Goal: Transaction & Acquisition: Download file/media

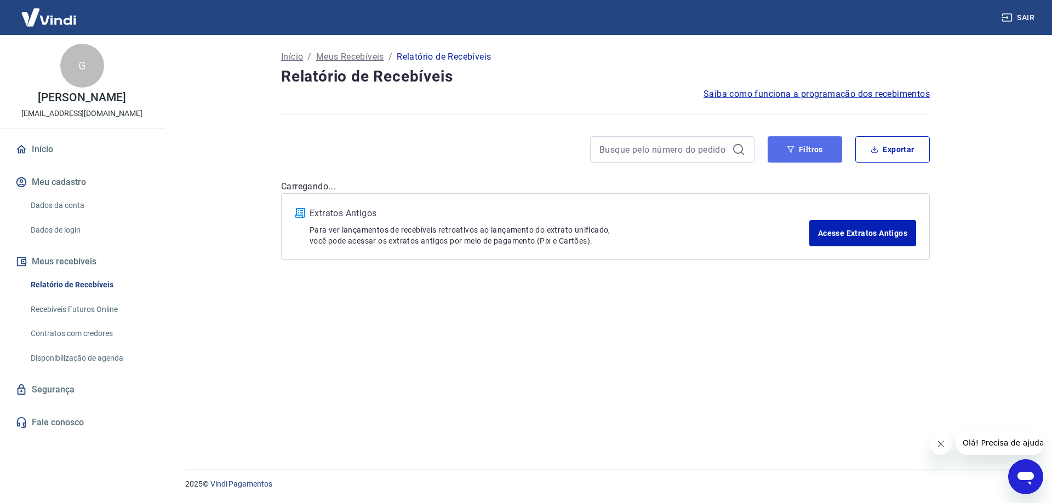
click at [809, 151] on button "Filtros" at bounding box center [804, 149] width 74 height 26
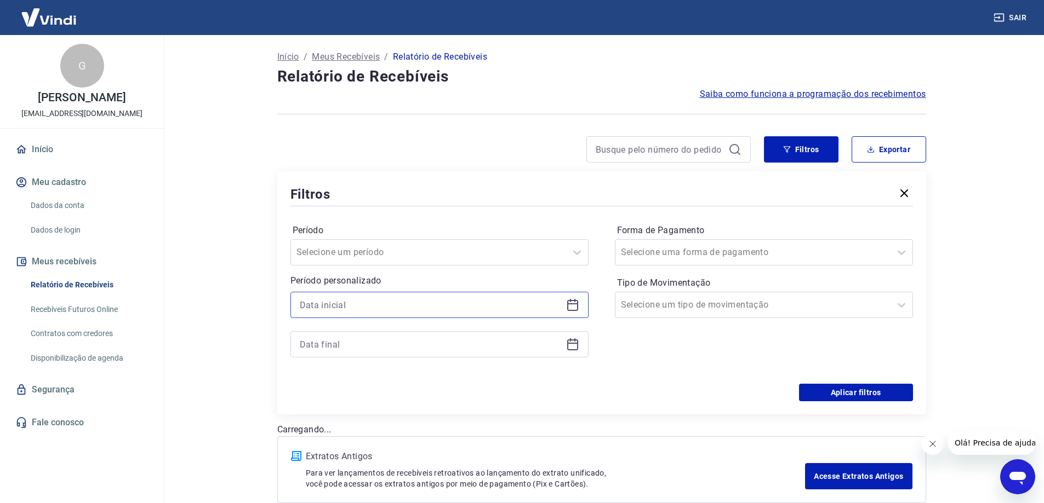
click at [335, 310] on input at bounding box center [431, 305] width 262 height 16
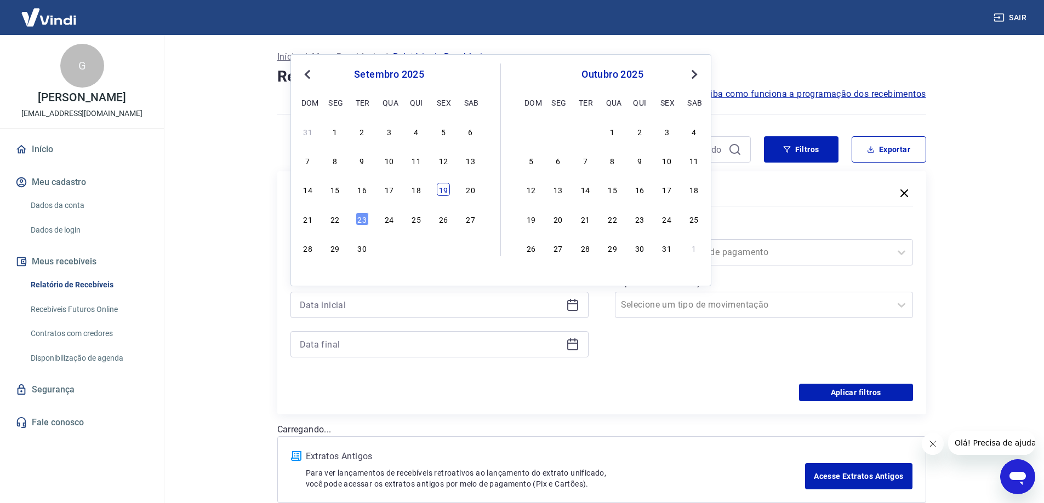
click at [443, 191] on div "19" at bounding box center [443, 189] width 13 height 13
type input "[DATE]"
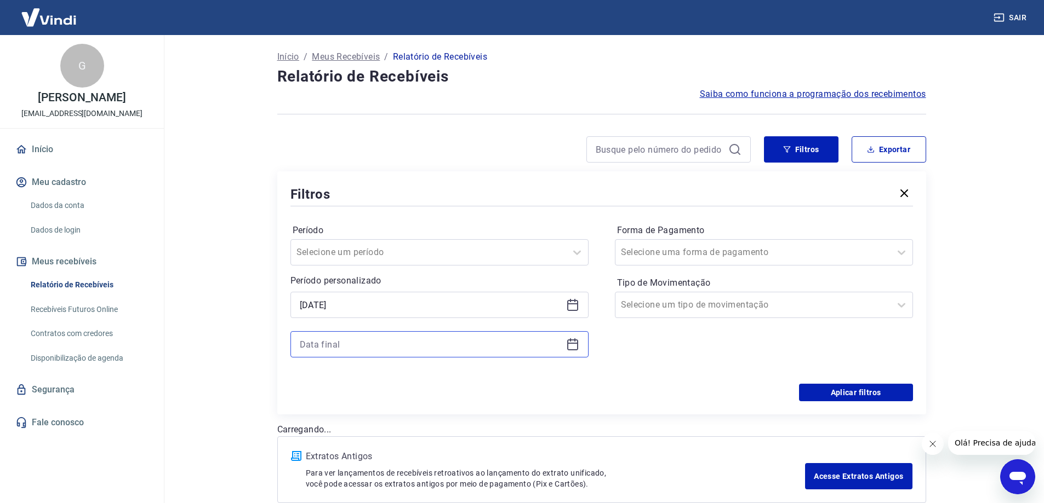
click at [347, 349] on input at bounding box center [431, 344] width 262 height 16
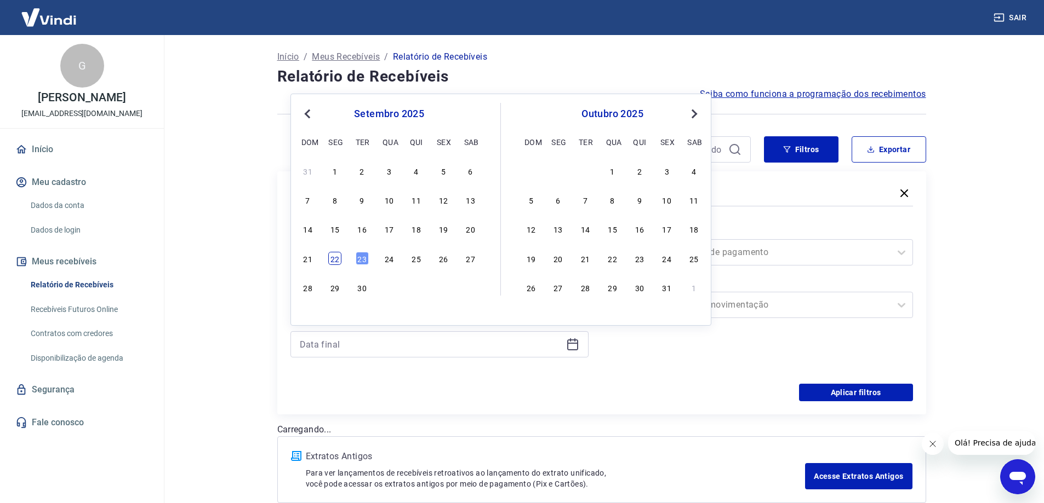
click at [336, 261] on div "22" at bounding box center [334, 258] width 13 height 13
type input "[DATE]"
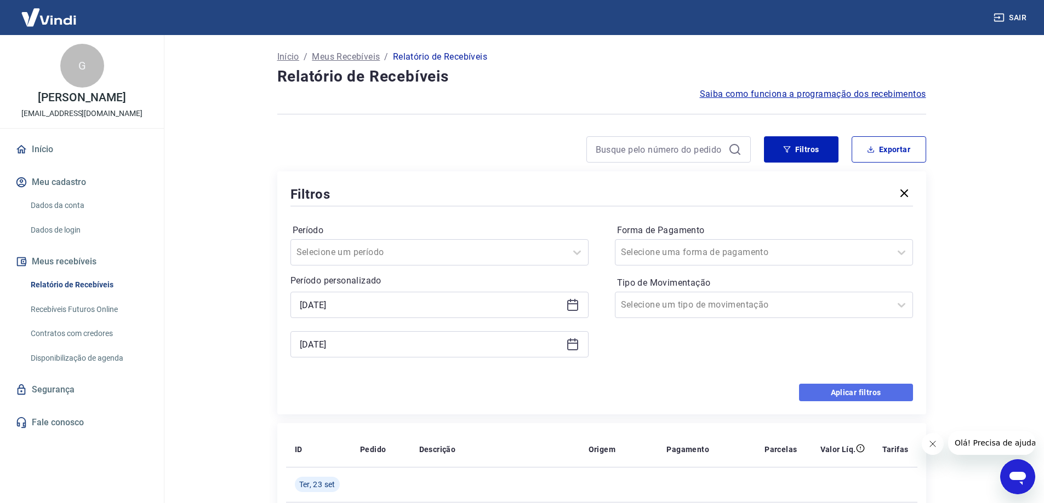
click at [837, 394] on button "Aplicar filtros" at bounding box center [856, 393] width 114 height 18
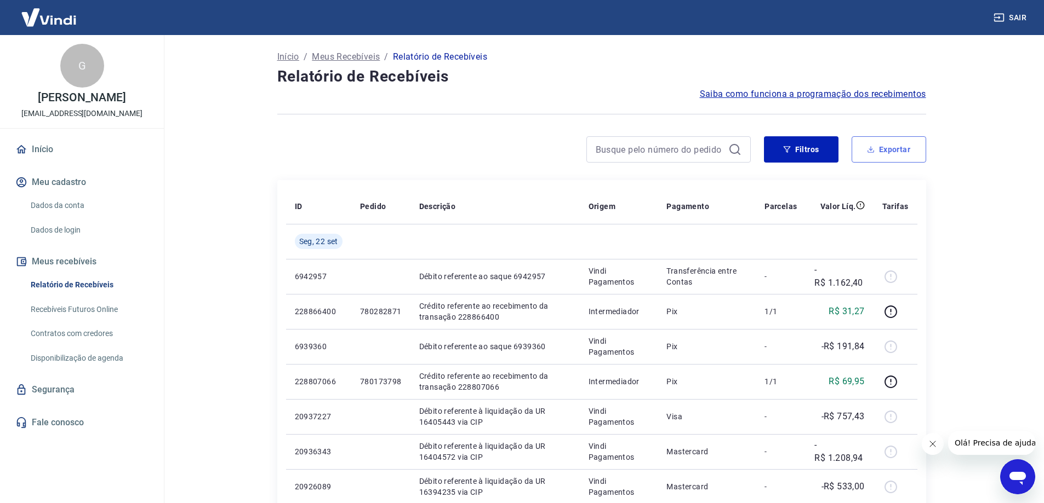
click at [875, 158] on button "Exportar" at bounding box center [888, 149] width 74 height 26
type input "[DATE]"
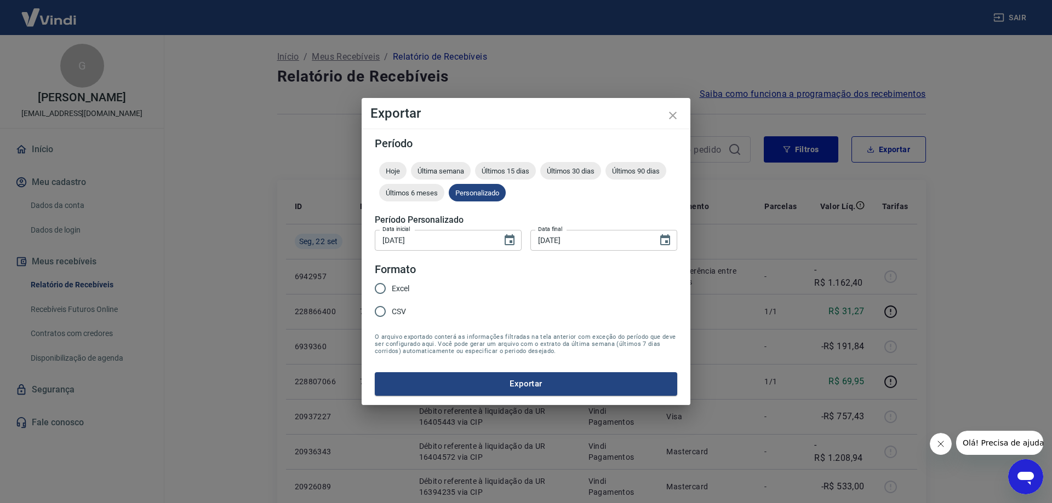
click at [399, 293] on span "Excel" at bounding box center [401, 289] width 18 height 12
click at [392, 293] on input "Excel" at bounding box center [380, 288] width 23 height 23
radio input "true"
click at [419, 380] on button "Exportar" at bounding box center [526, 383] width 302 height 23
